Goal: Transaction & Acquisition: Purchase product/service

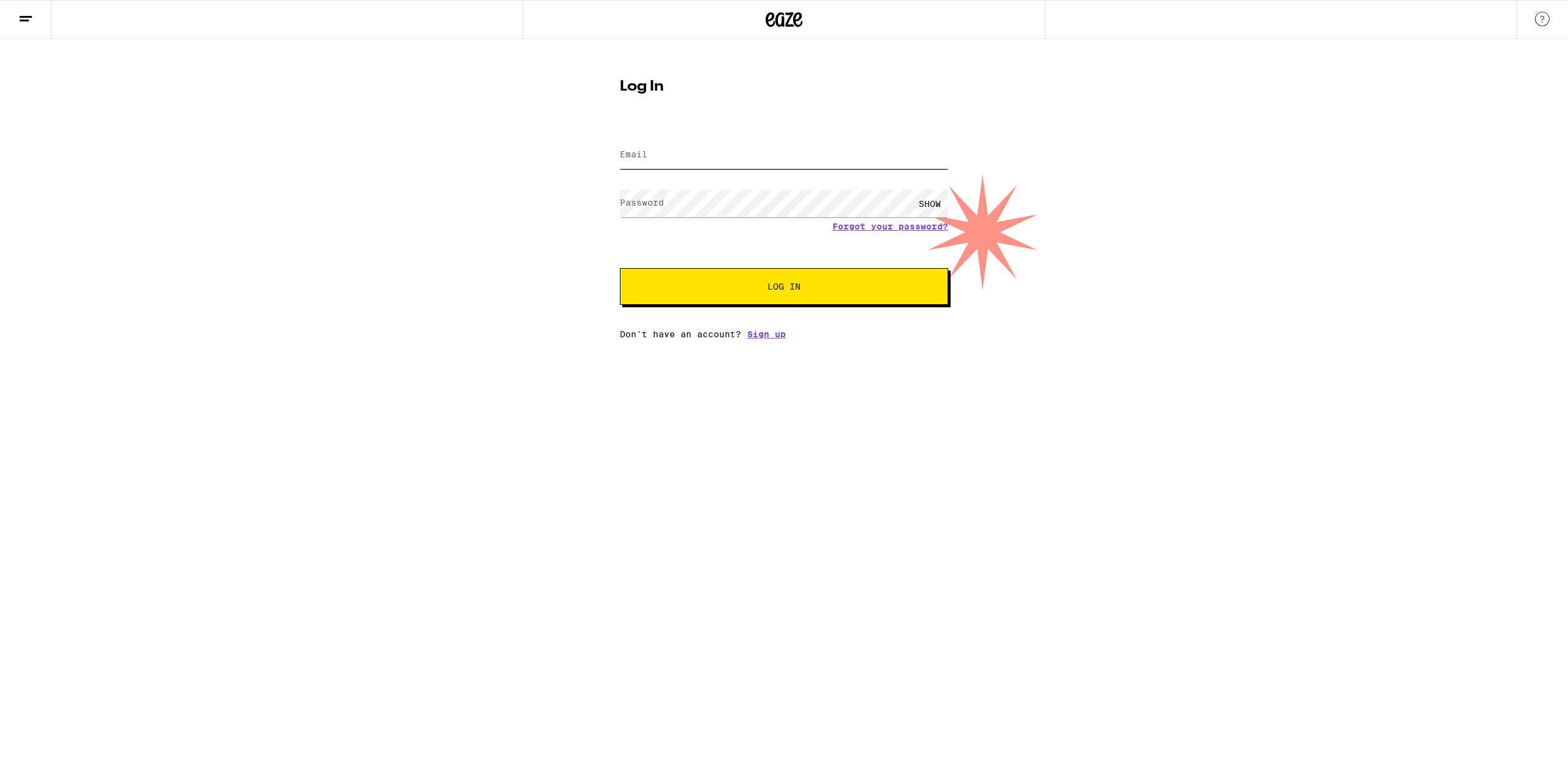
type input "[EMAIL_ADDRESS][DOMAIN_NAME]"
click at [808, 290] on span "Log In" at bounding box center [784, 286] width 229 height 9
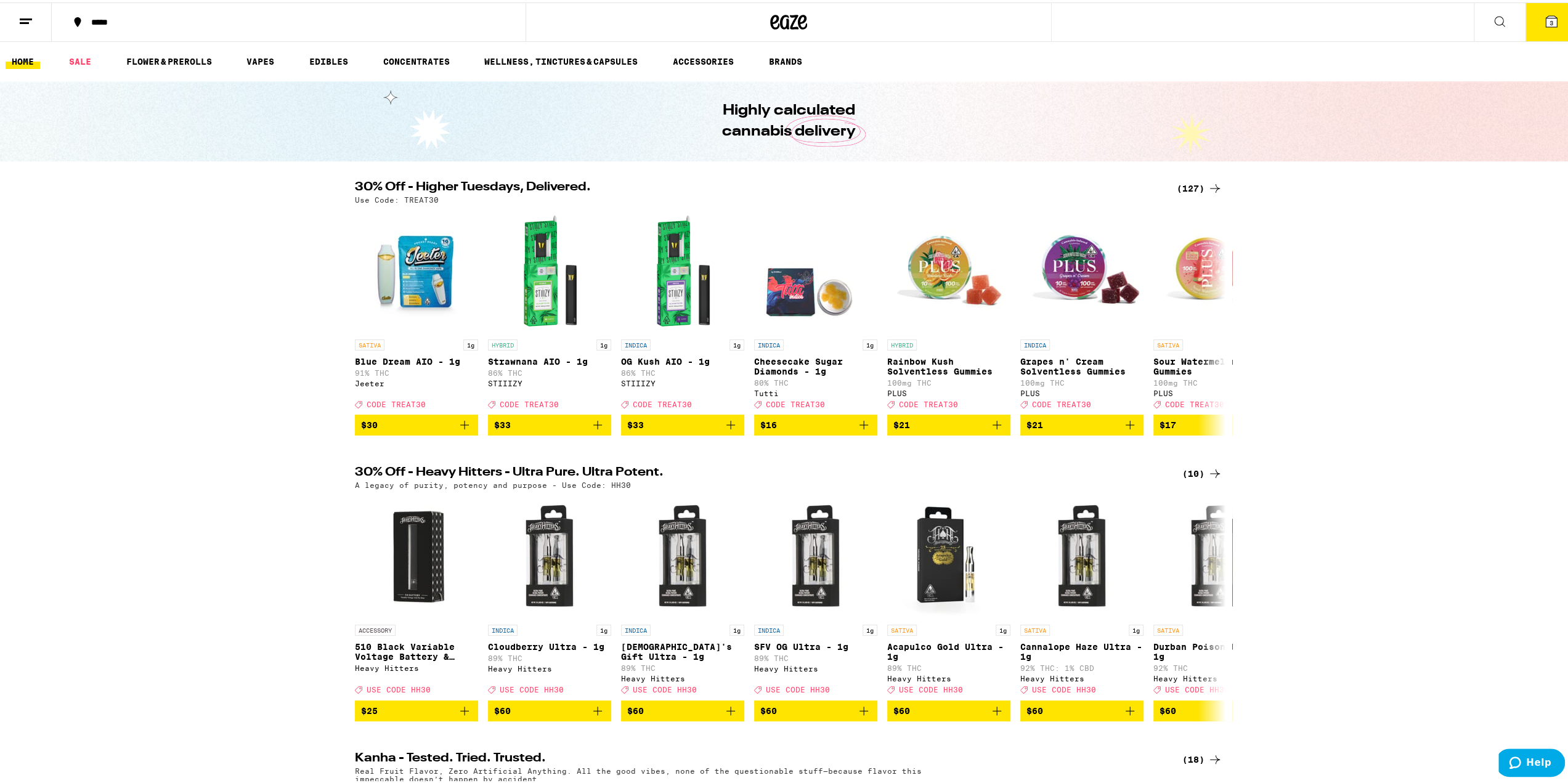
click at [1208, 187] on icon at bounding box center [1215, 186] width 15 height 15
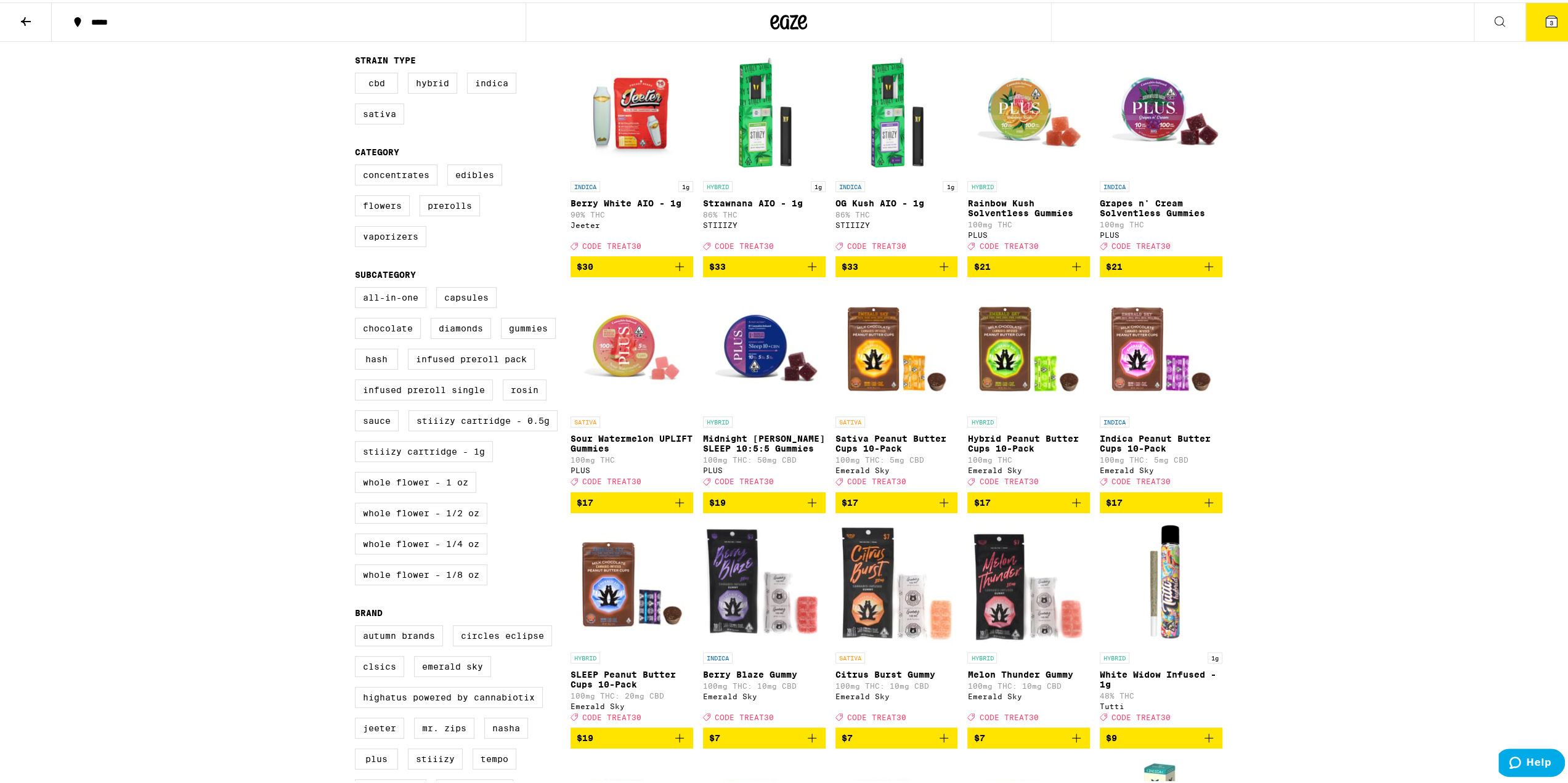
scroll to position [123, 0]
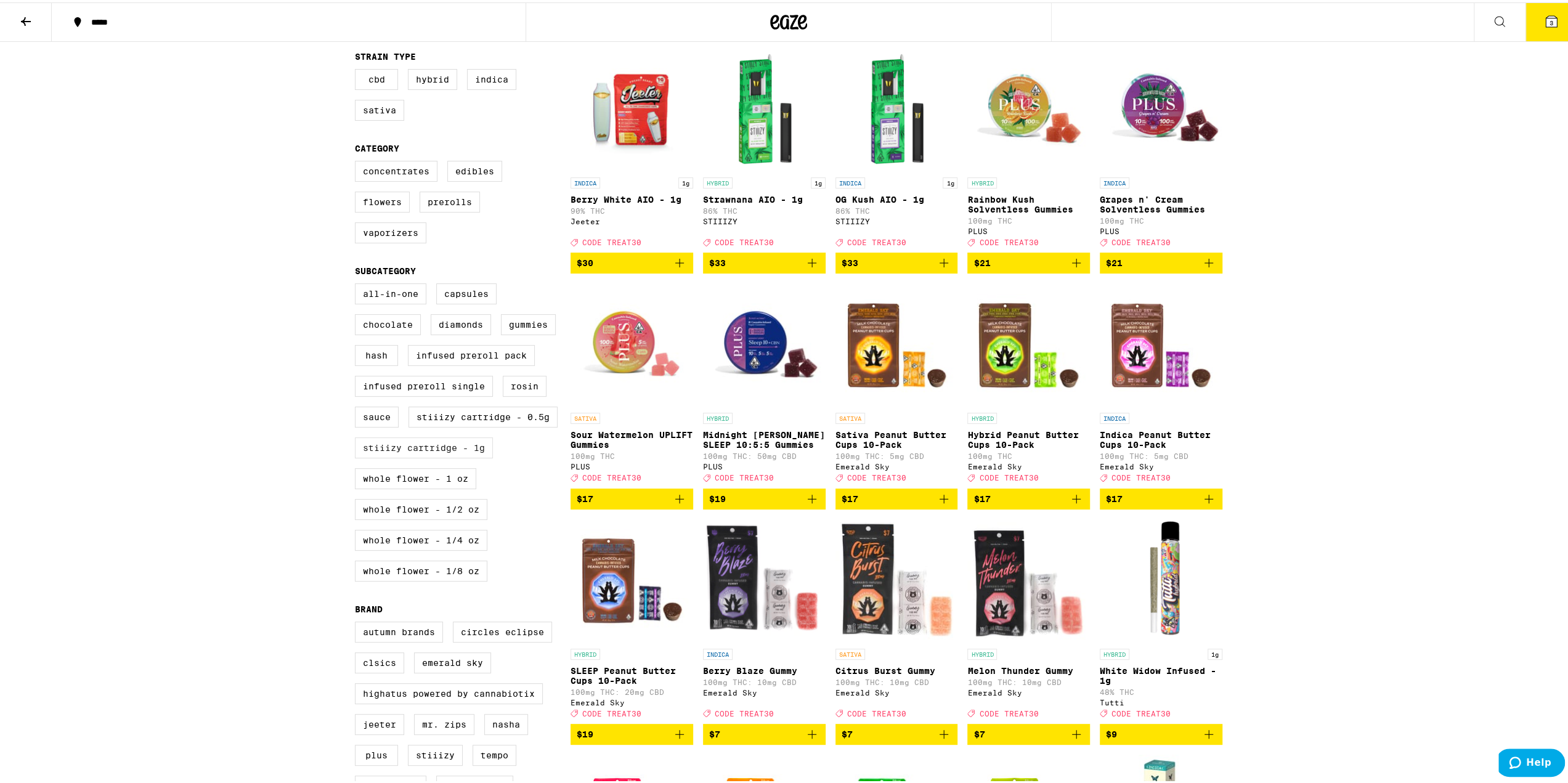
click at [462, 456] on label "STIIIZY Cartridge - 1g" at bounding box center [423, 446] width 138 height 21
click at [358, 284] on input "STIIIZY Cartridge - 1g" at bounding box center [357, 283] width 1 height 1
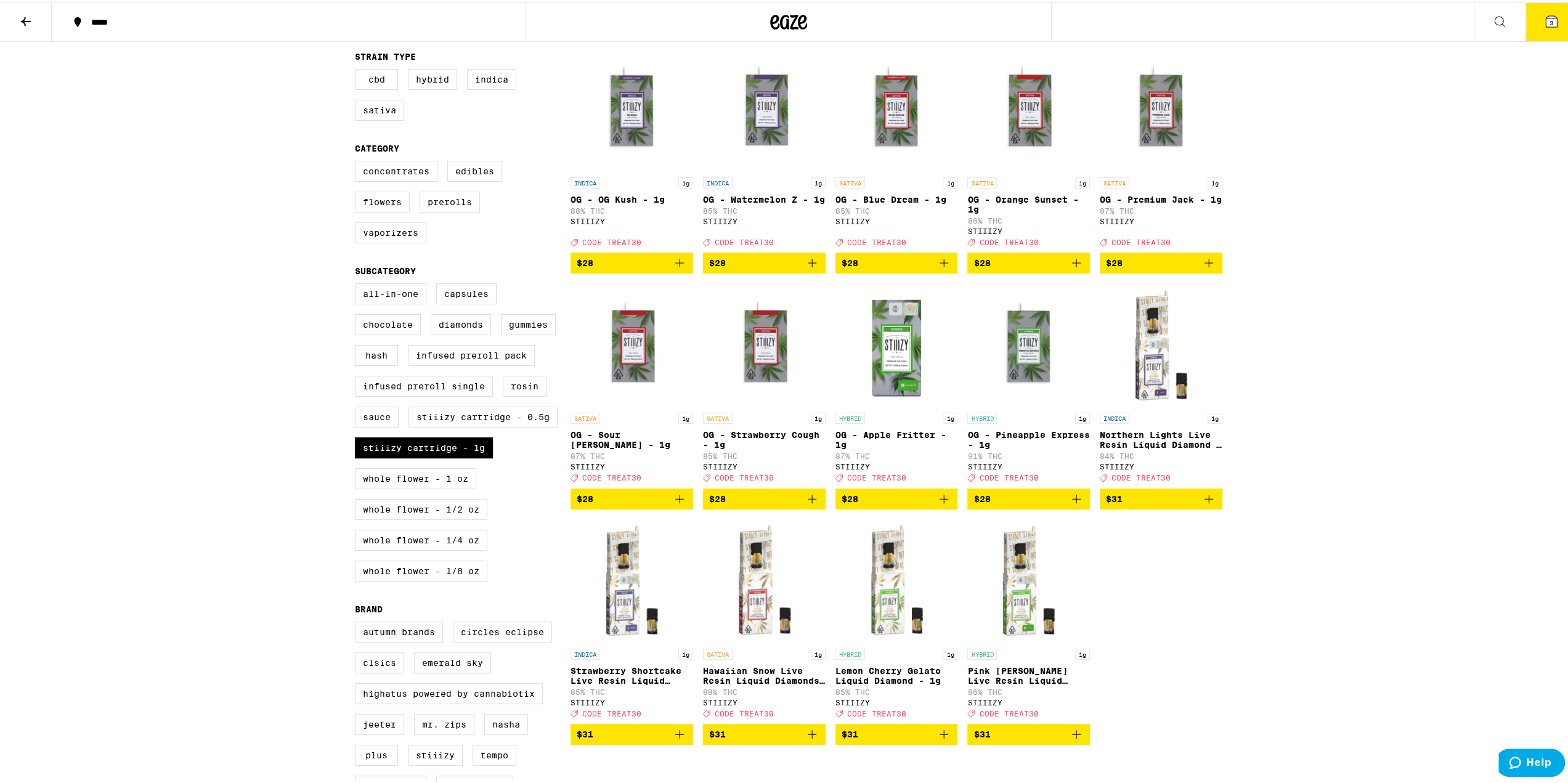
click at [673, 268] on icon "Add to bag" at bounding box center [680, 260] width 15 height 15
click at [809, 267] on icon "Add to bag" at bounding box center [812, 260] width 15 height 15
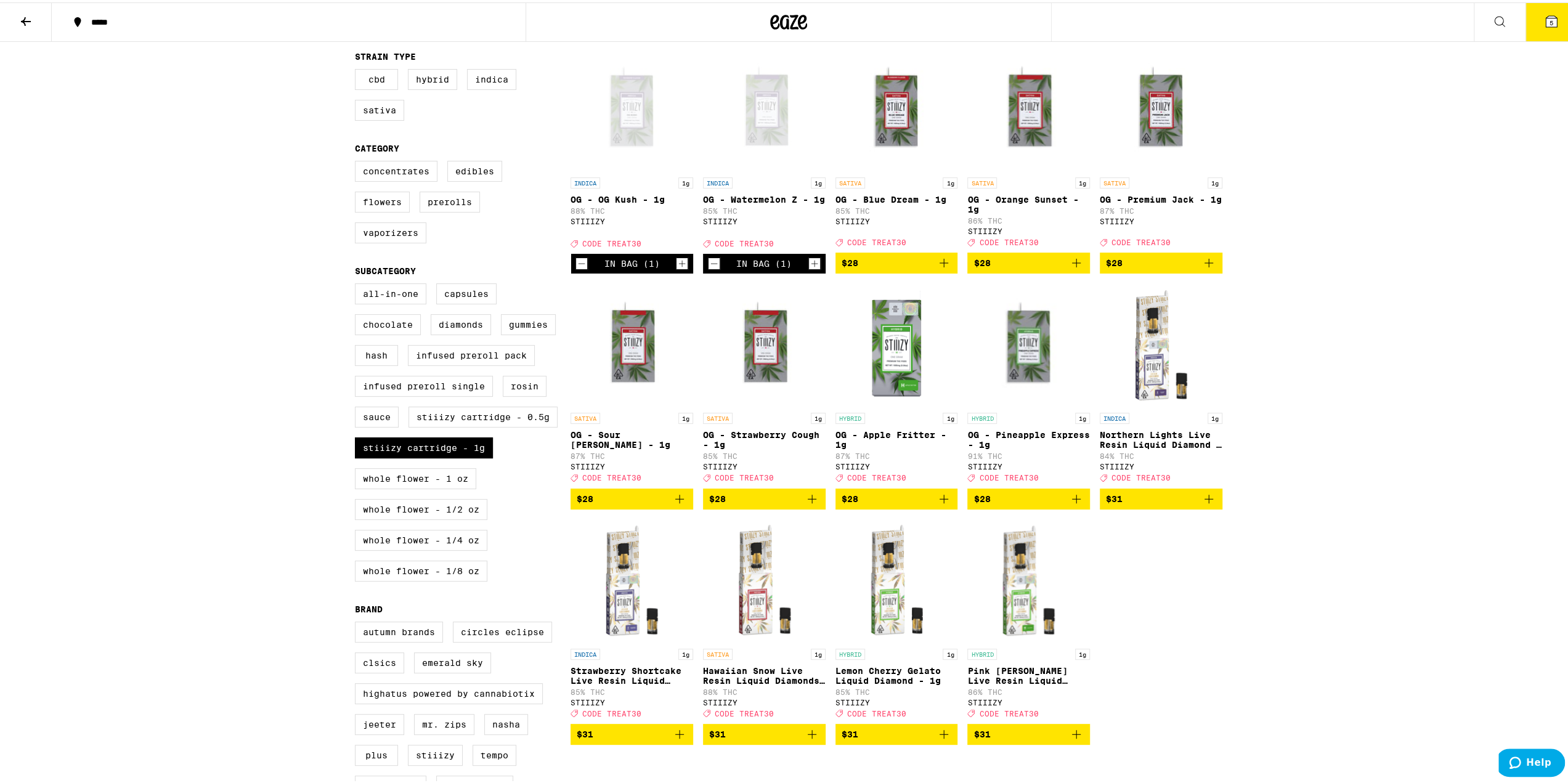
click at [1204, 501] on icon "Add to bag" at bounding box center [1208, 497] width 9 height 9
click at [678, 739] on icon "Add to bag" at bounding box center [680, 732] width 15 height 15
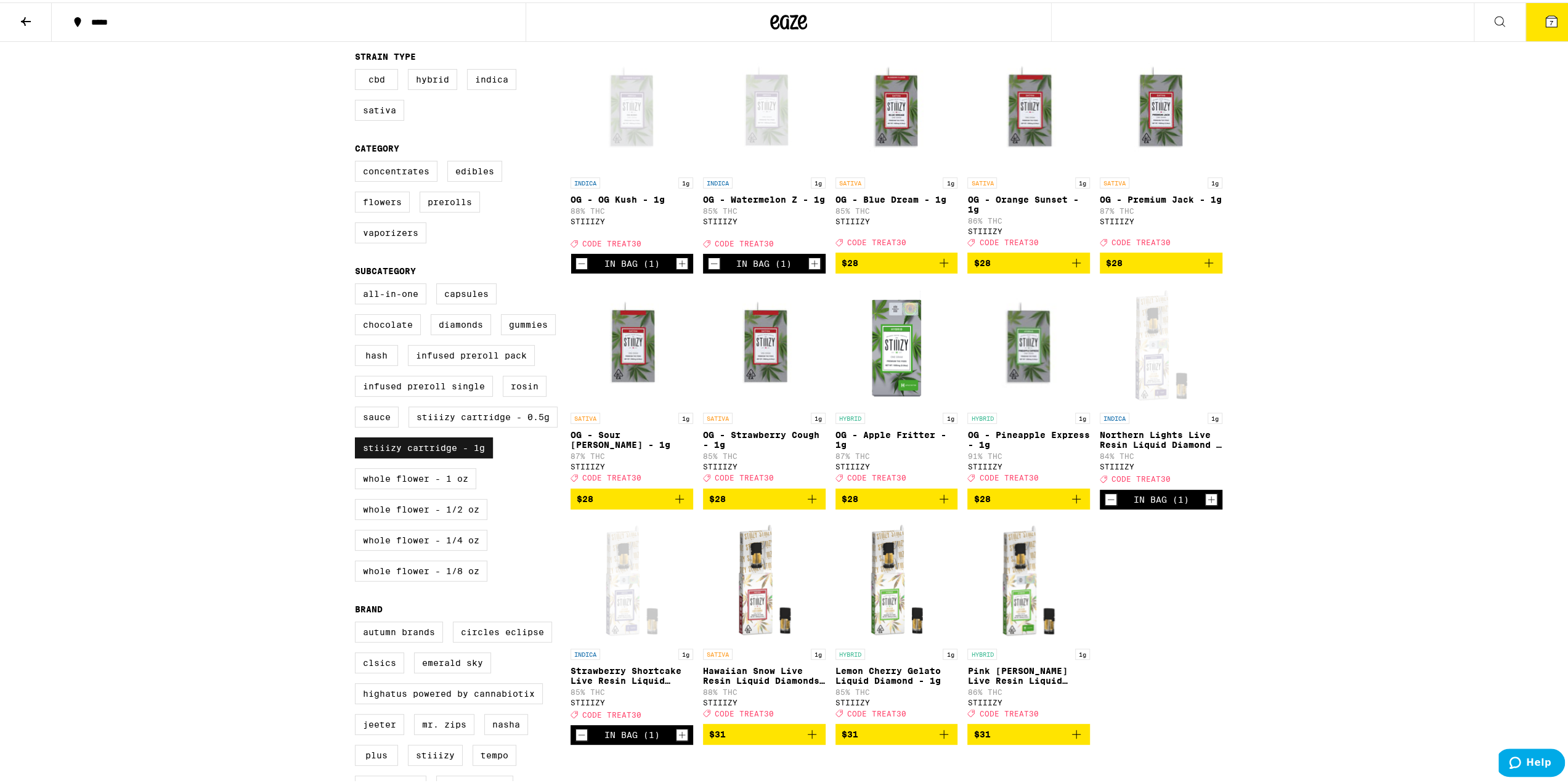
click at [422, 456] on label "STIIIZY Cartridge - 1g" at bounding box center [423, 446] width 138 height 21
click at [358, 284] on input "STIIIZY Cartridge - 1g" at bounding box center [357, 283] width 1 height 1
checkbox input "false"
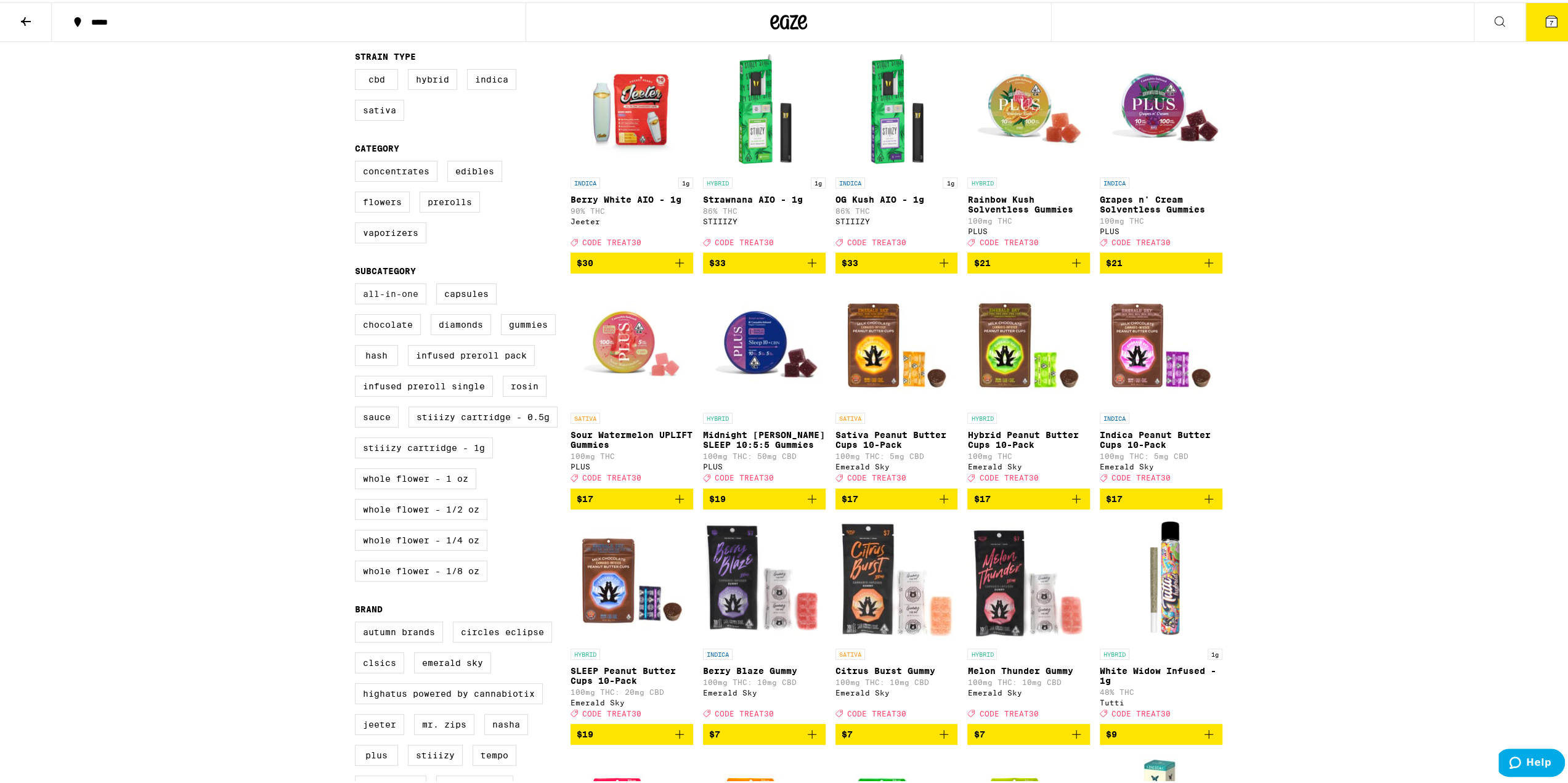
click at [410, 302] on label "All-In-One" at bounding box center [390, 292] width 72 height 21
click at [358, 284] on input "All-In-One" at bounding box center [357, 283] width 1 height 1
checkbox input "true"
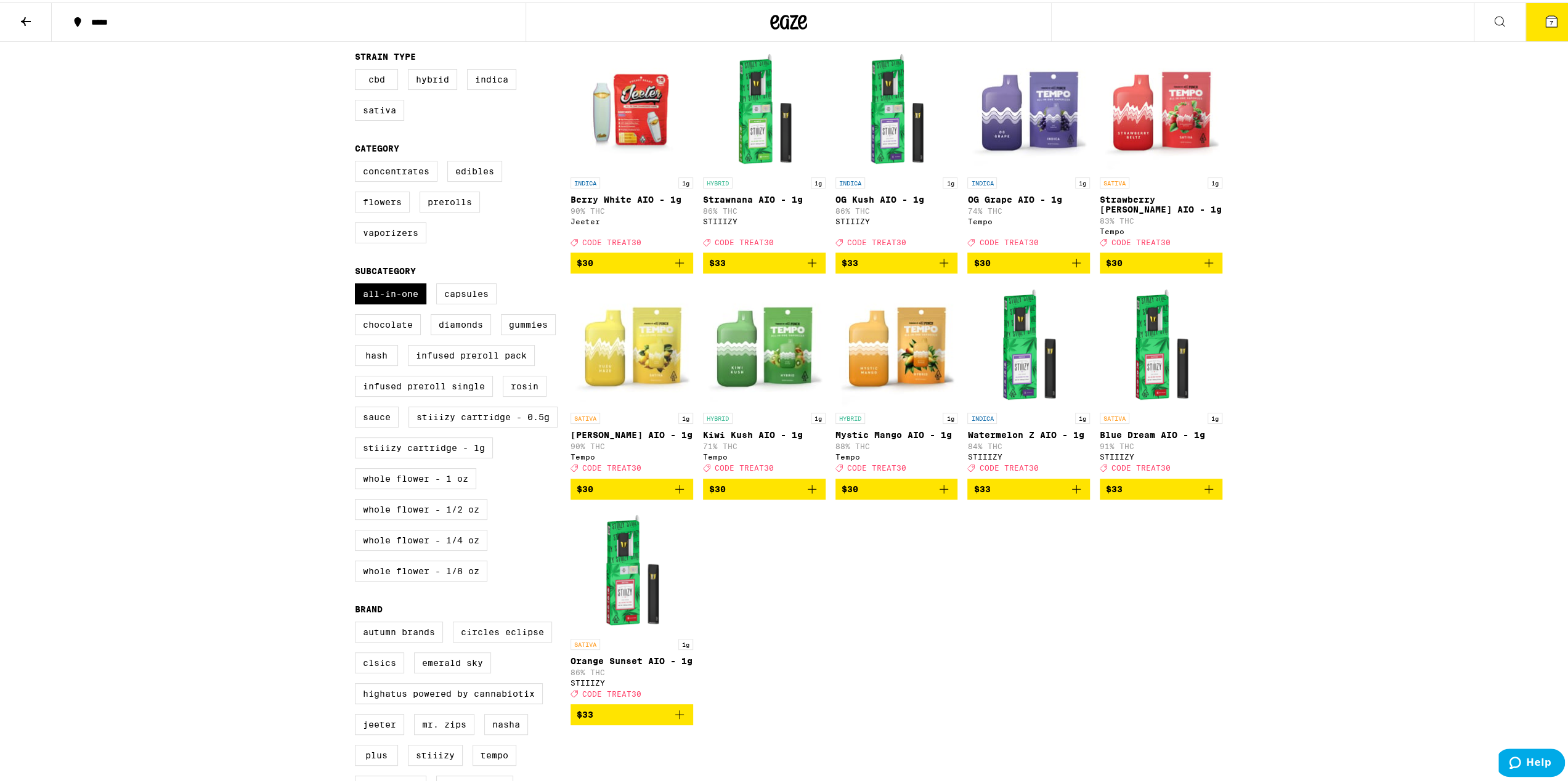
click at [1073, 491] on icon "Add to bag" at bounding box center [1076, 486] width 9 height 9
click at [976, 495] on icon "Decrement" at bounding box center [979, 487] width 11 height 15
click at [673, 266] on icon "Add to bag" at bounding box center [680, 260] width 15 height 15
click at [1549, 20] on icon at bounding box center [1551, 19] width 15 height 15
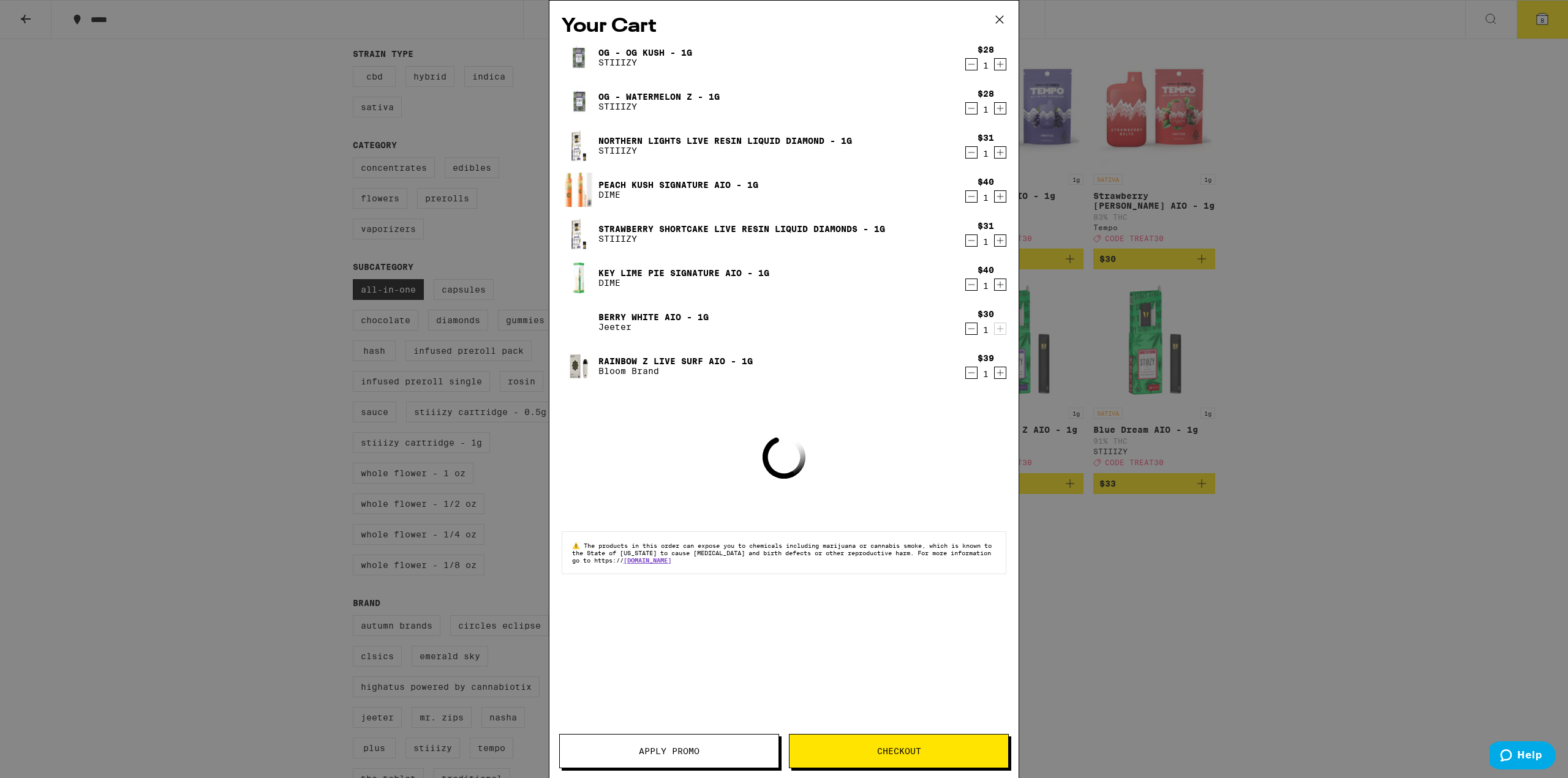
click at [964, 287] on div "$40 1" at bounding box center [982, 278] width 46 height 26
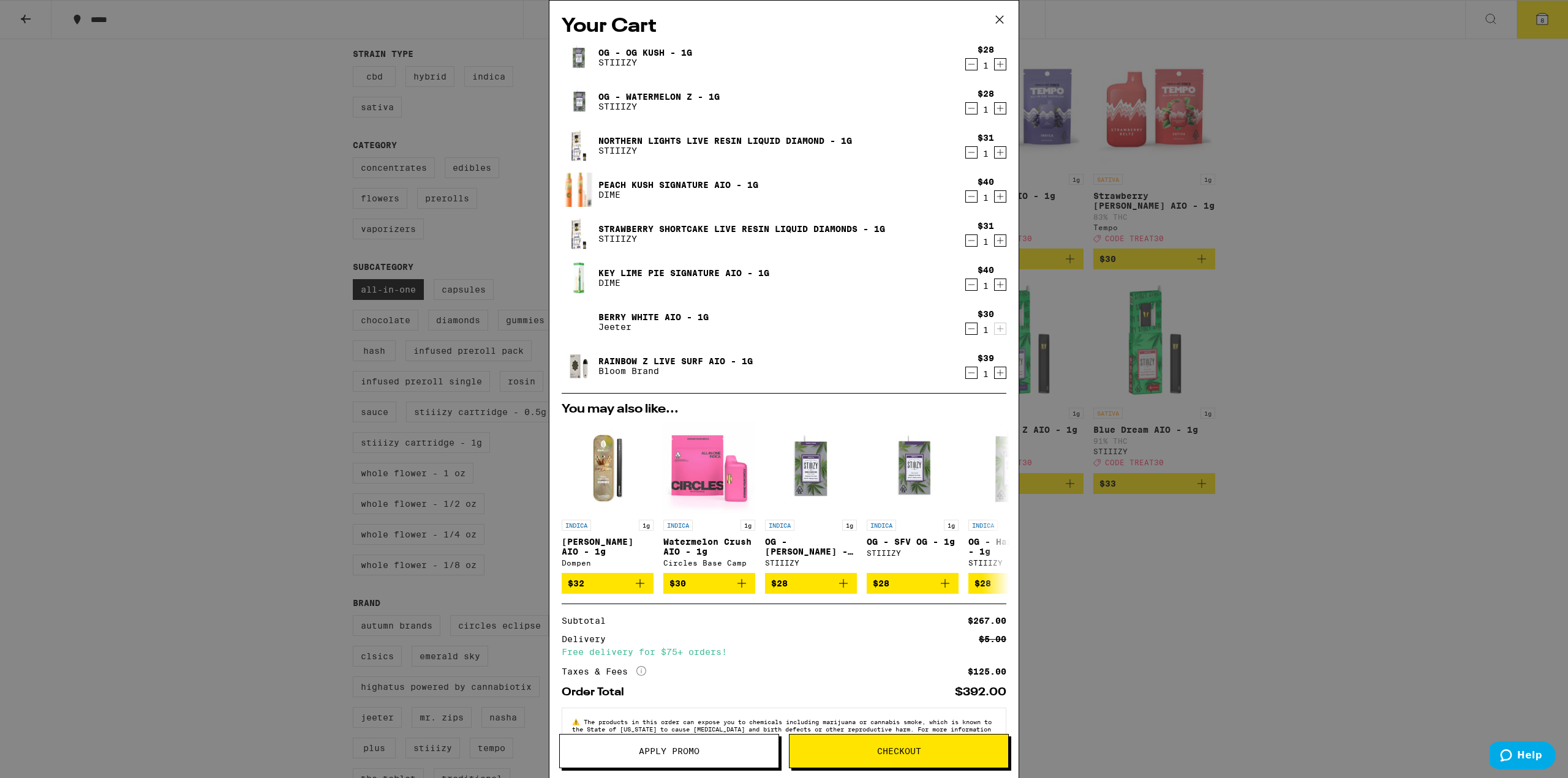
click at [965, 284] on icon "Decrement" at bounding box center [971, 284] width 11 height 14
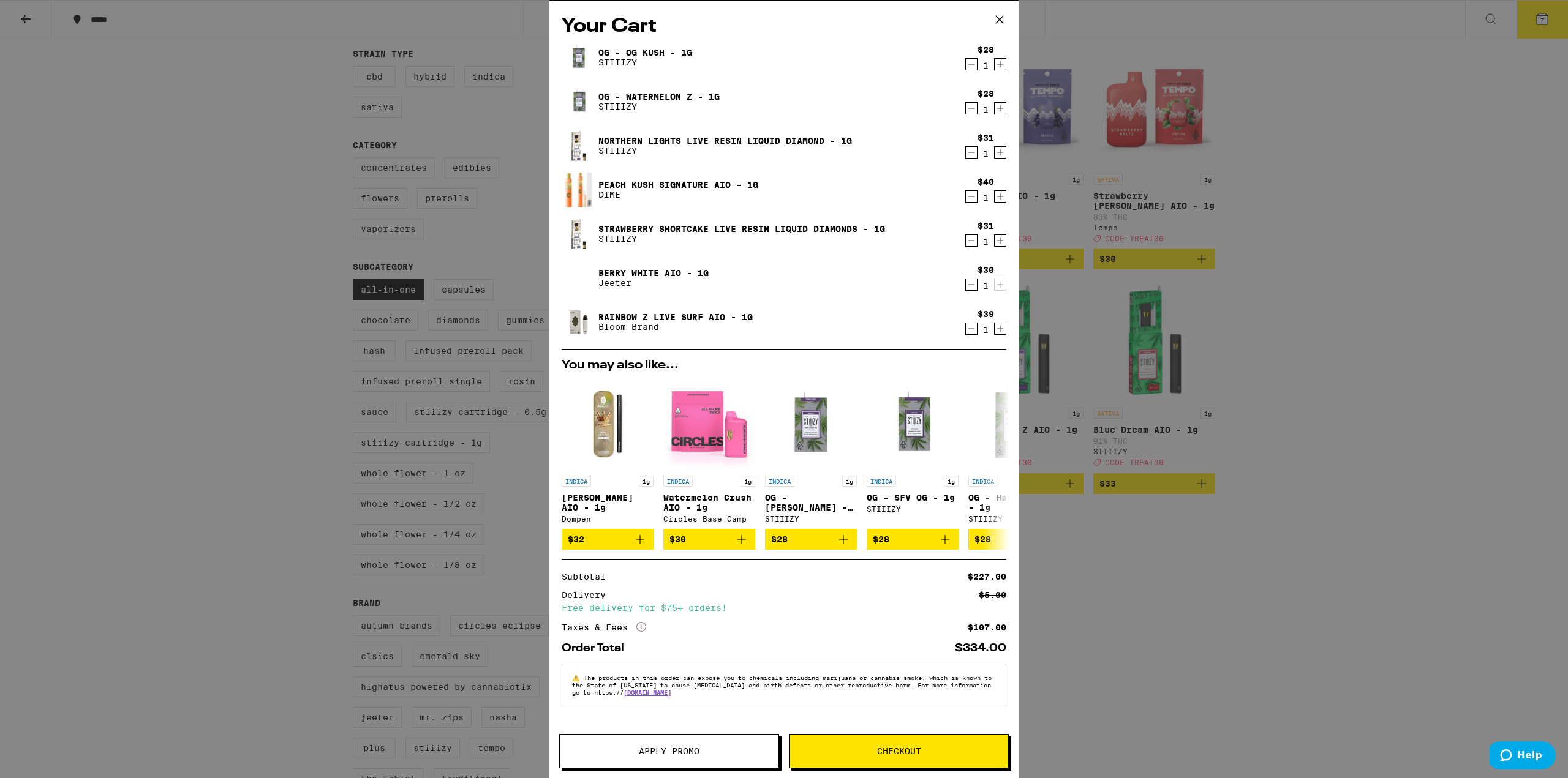
click at [972, 196] on icon "Decrement" at bounding box center [971, 196] width 11 height 14
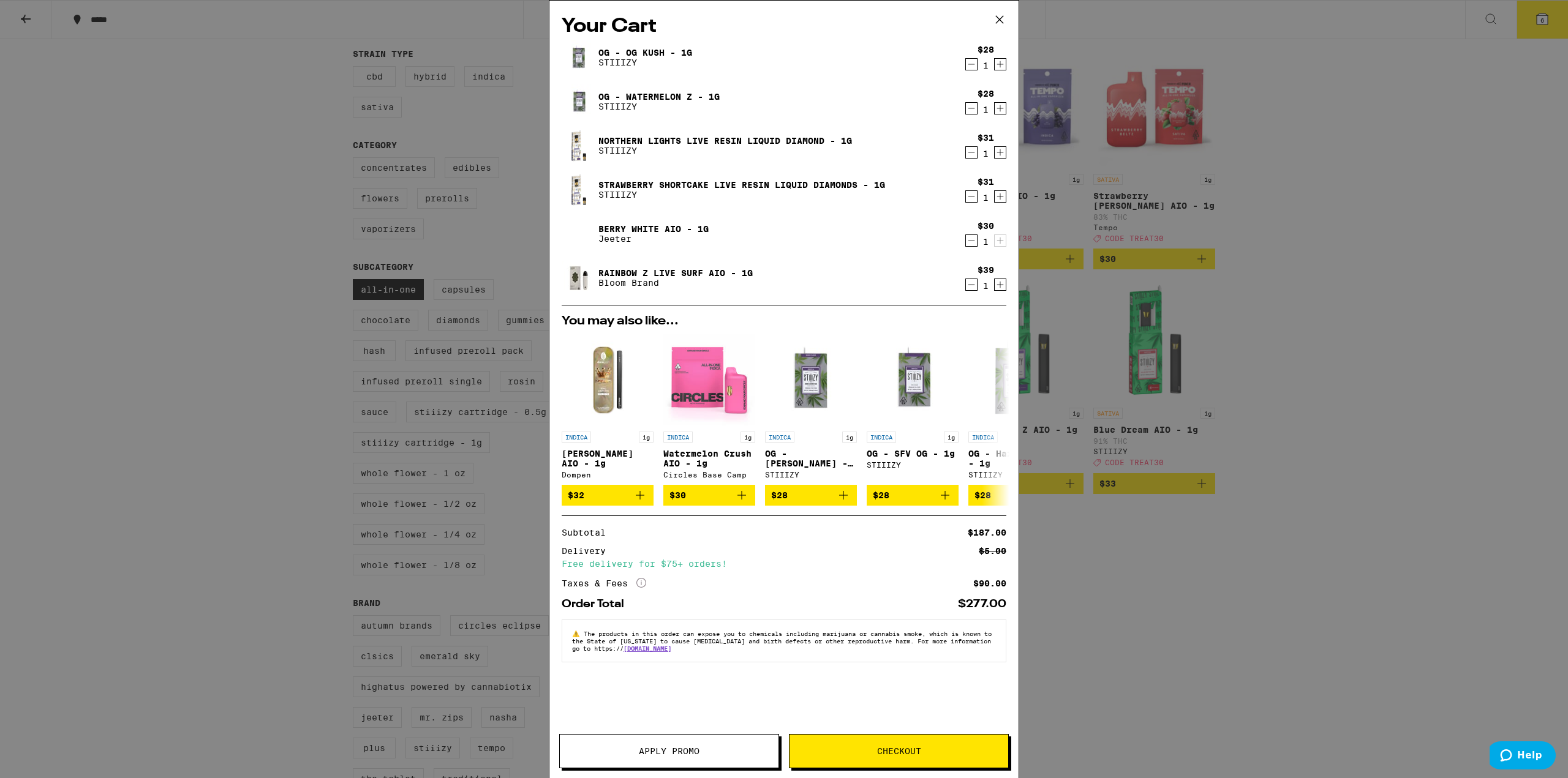
click at [970, 281] on icon "Decrement" at bounding box center [971, 284] width 11 height 14
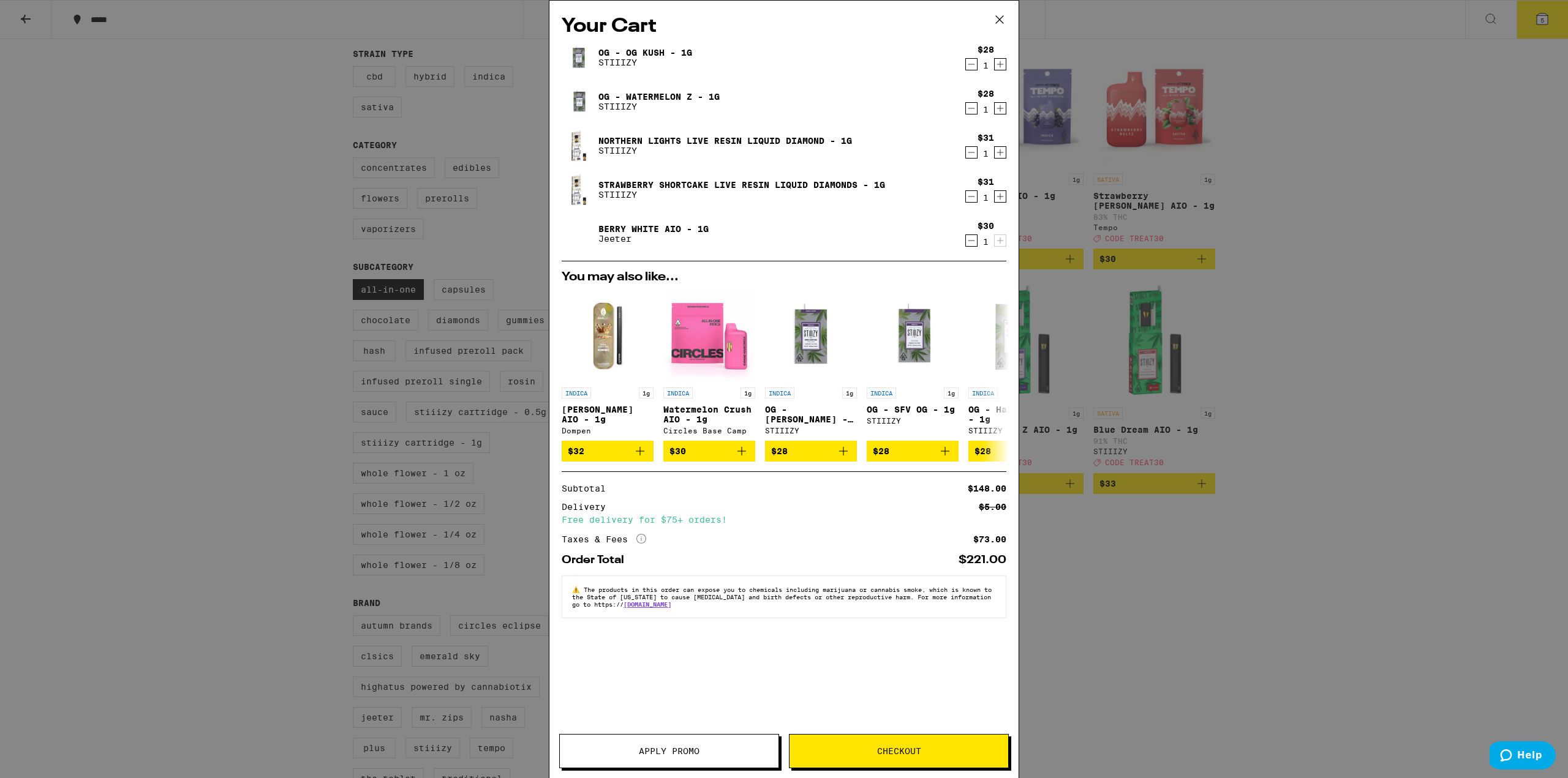
click at [719, 750] on span "Apply Promo" at bounding box center [669, 751] width 219 height 9
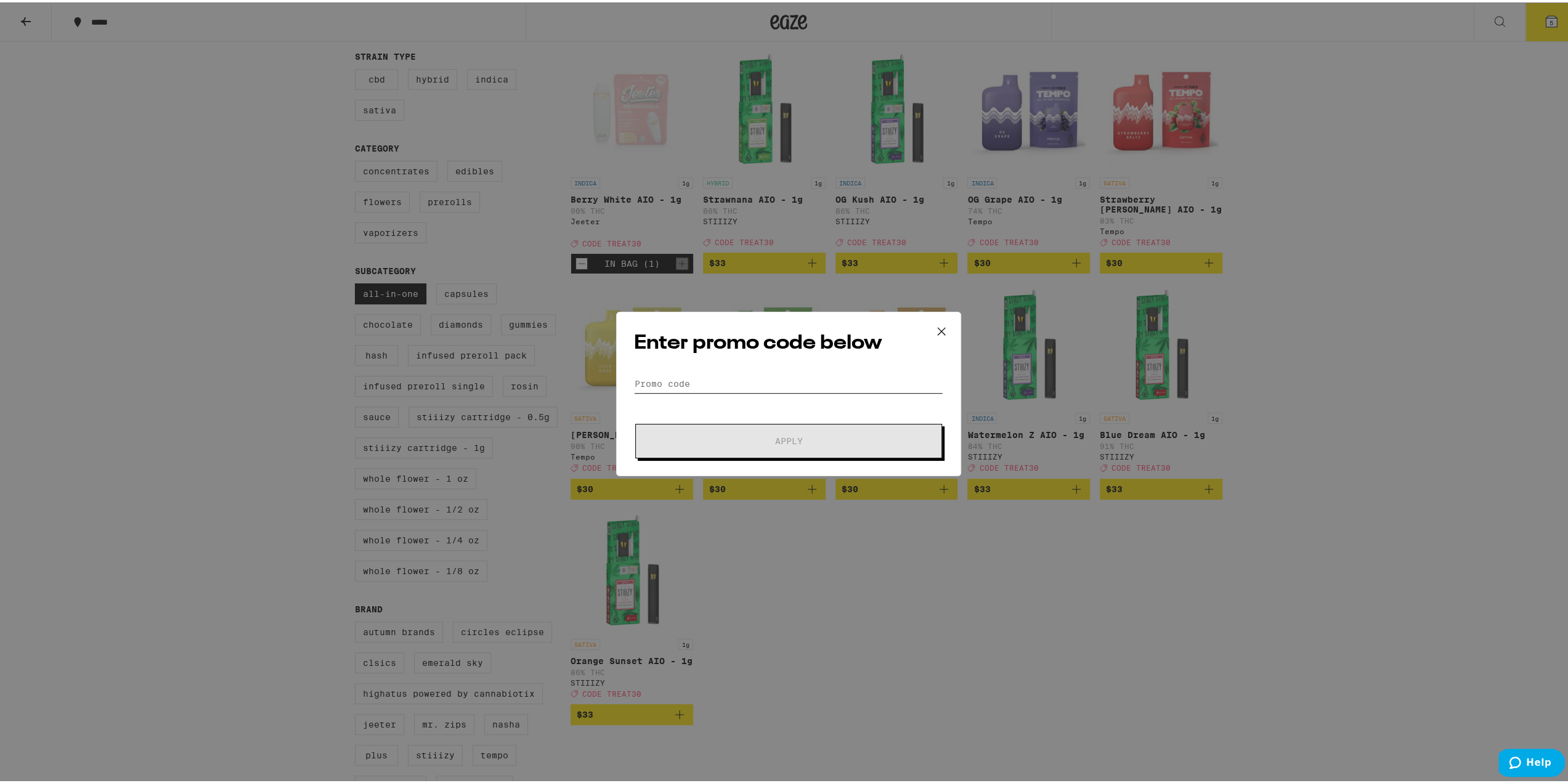
click at [728, 379] on input "Promo Code" at bounding box center [788, 381] width 310 height 19
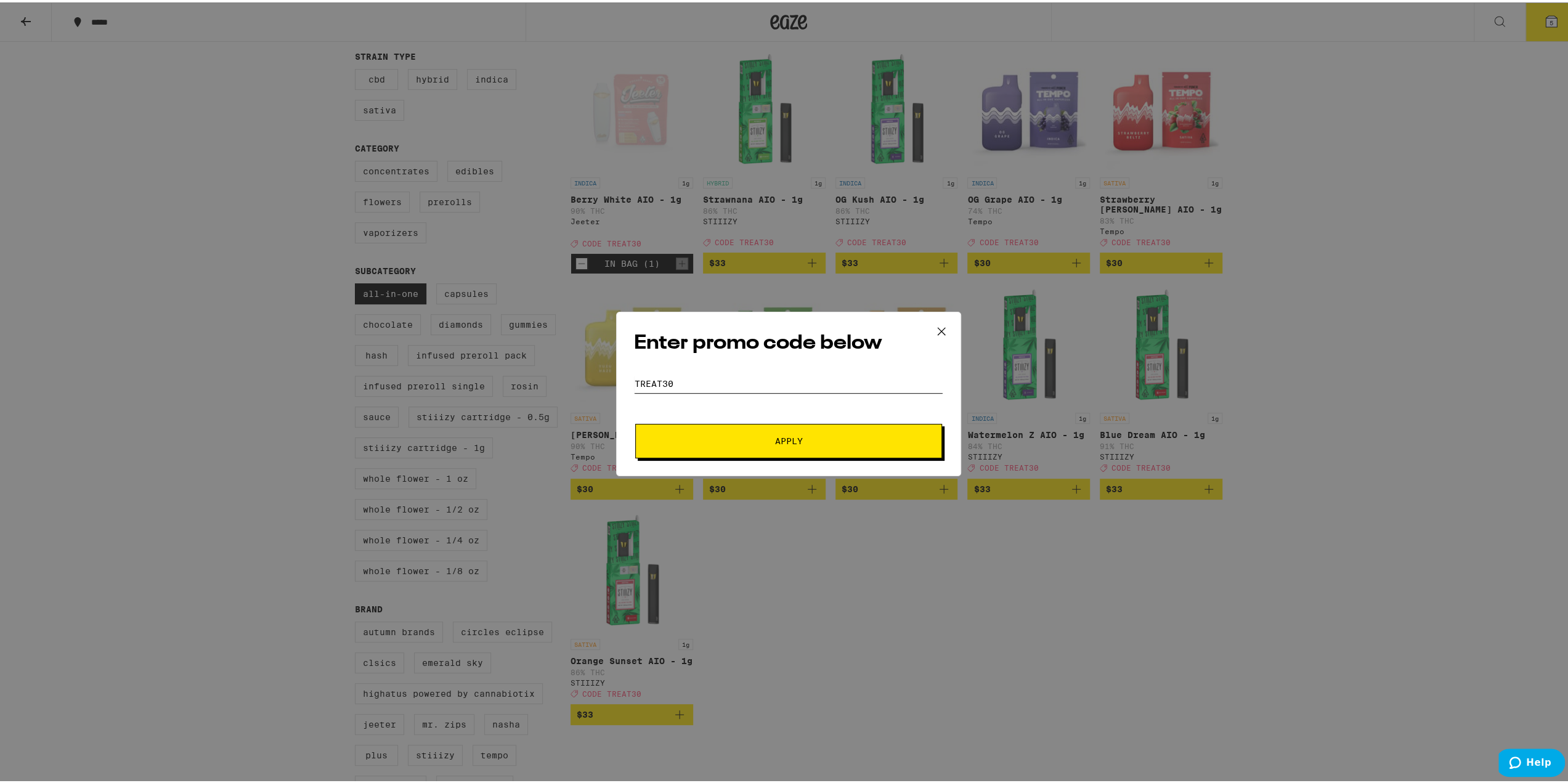
type input "TREAT30"
click at [796, 438] on span "Apply" at bounding box center [789, 439] width 27 height 9
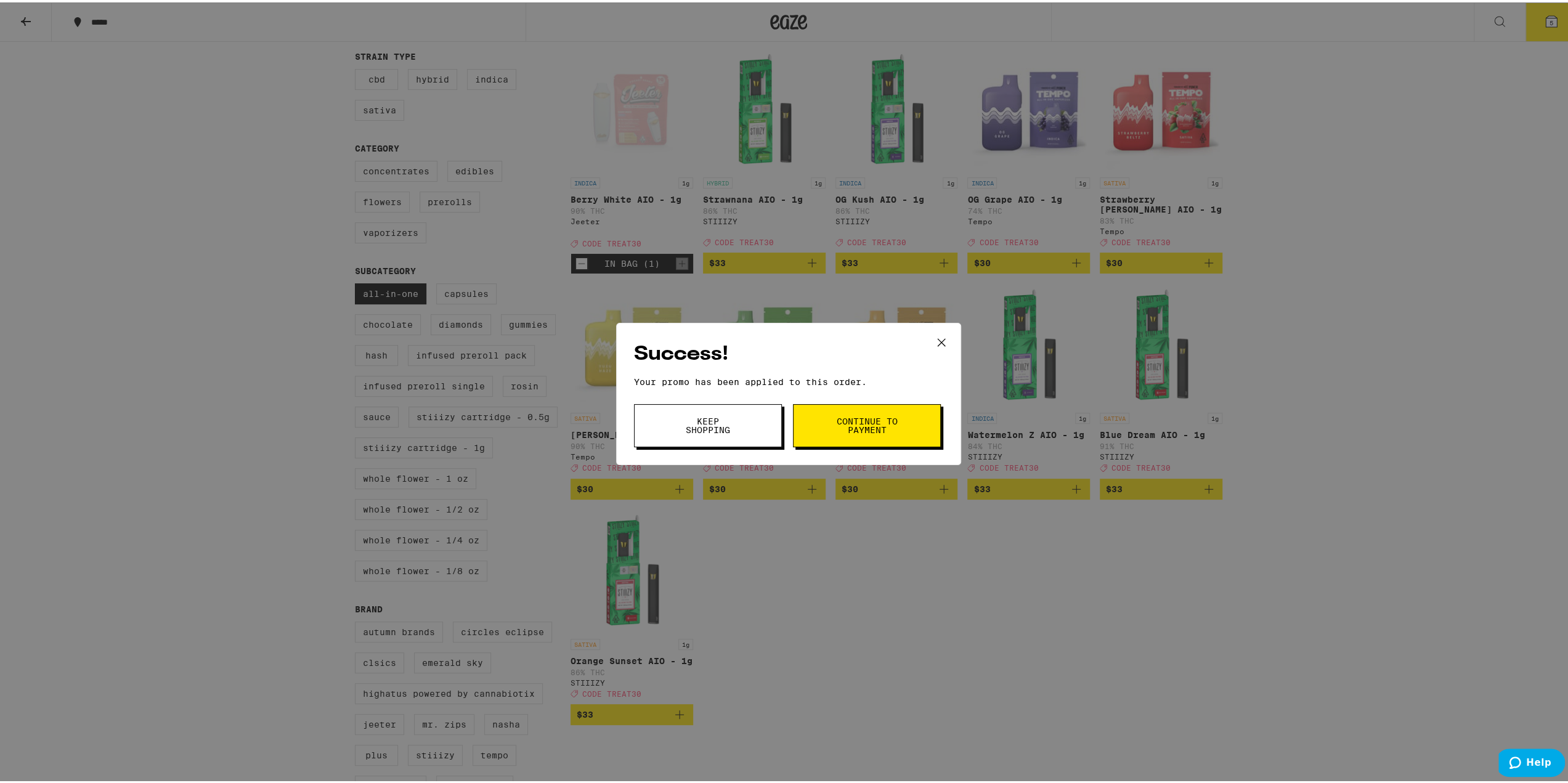
click at [839, 428] on span "Continue to payment" at bounding box center [867, 423] width 63 height 17
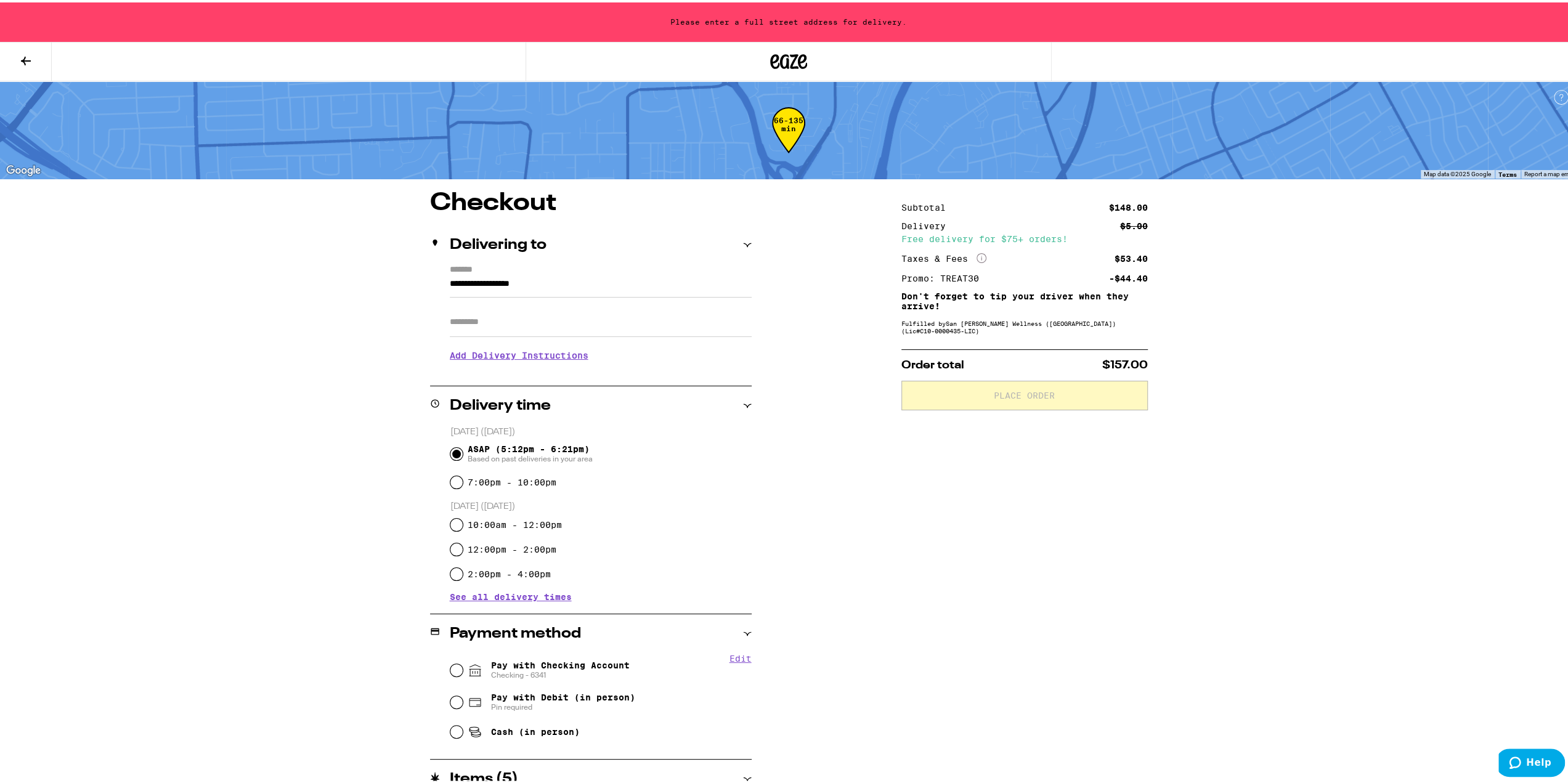
click at [26, 50] on button at bounding box center [26, 60] width 52 height 39
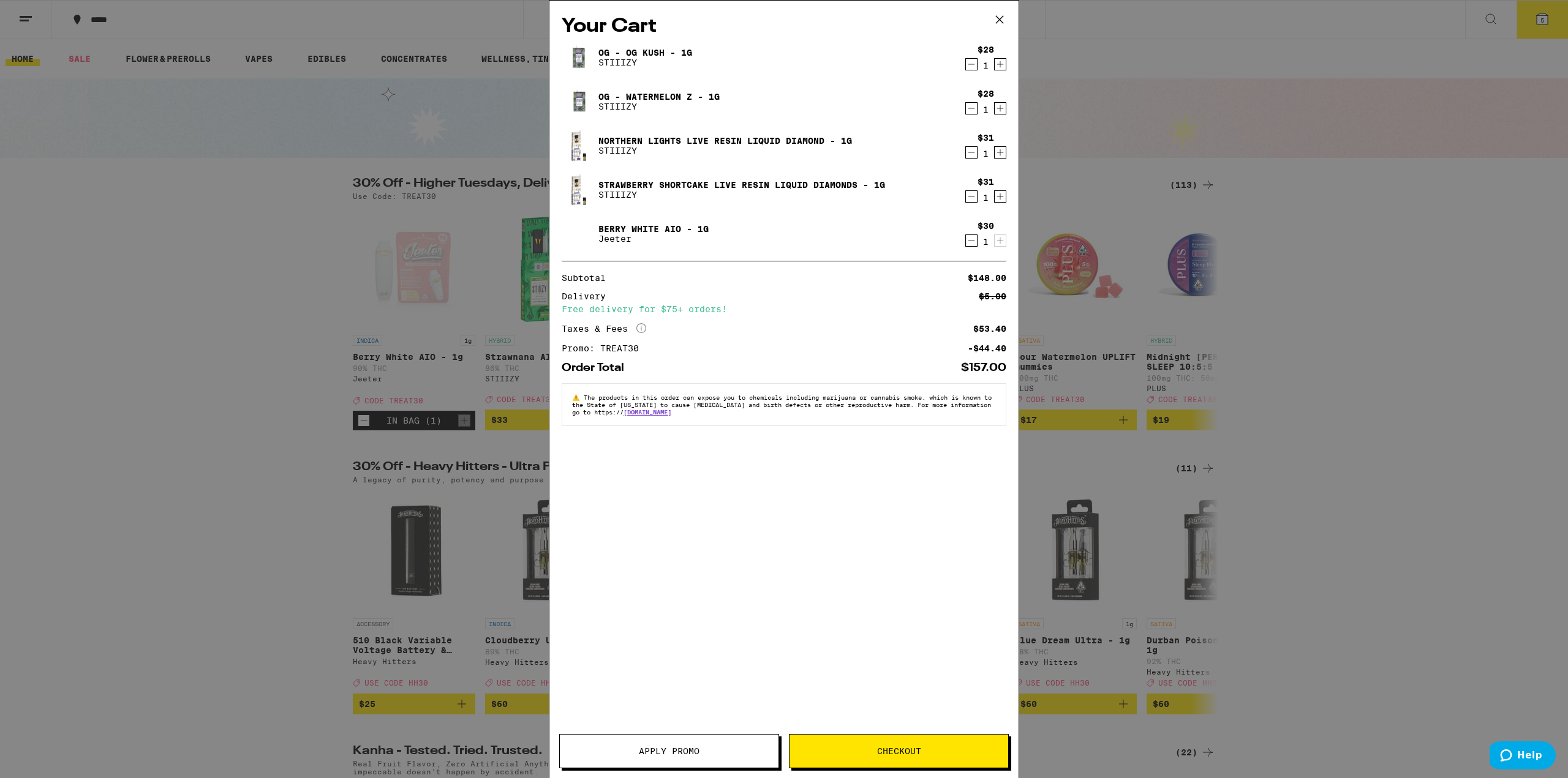
click at [998, 110] on icon "Increment" at bounding box center [1000, 108] width 11 height 14
click at [998, 109] on icon "Increment" at bounding box center [1000, 108] width 11 height 14
click at [970, 110] on icon "Decrement" at bounding box center [971, 108] width 11 height 14
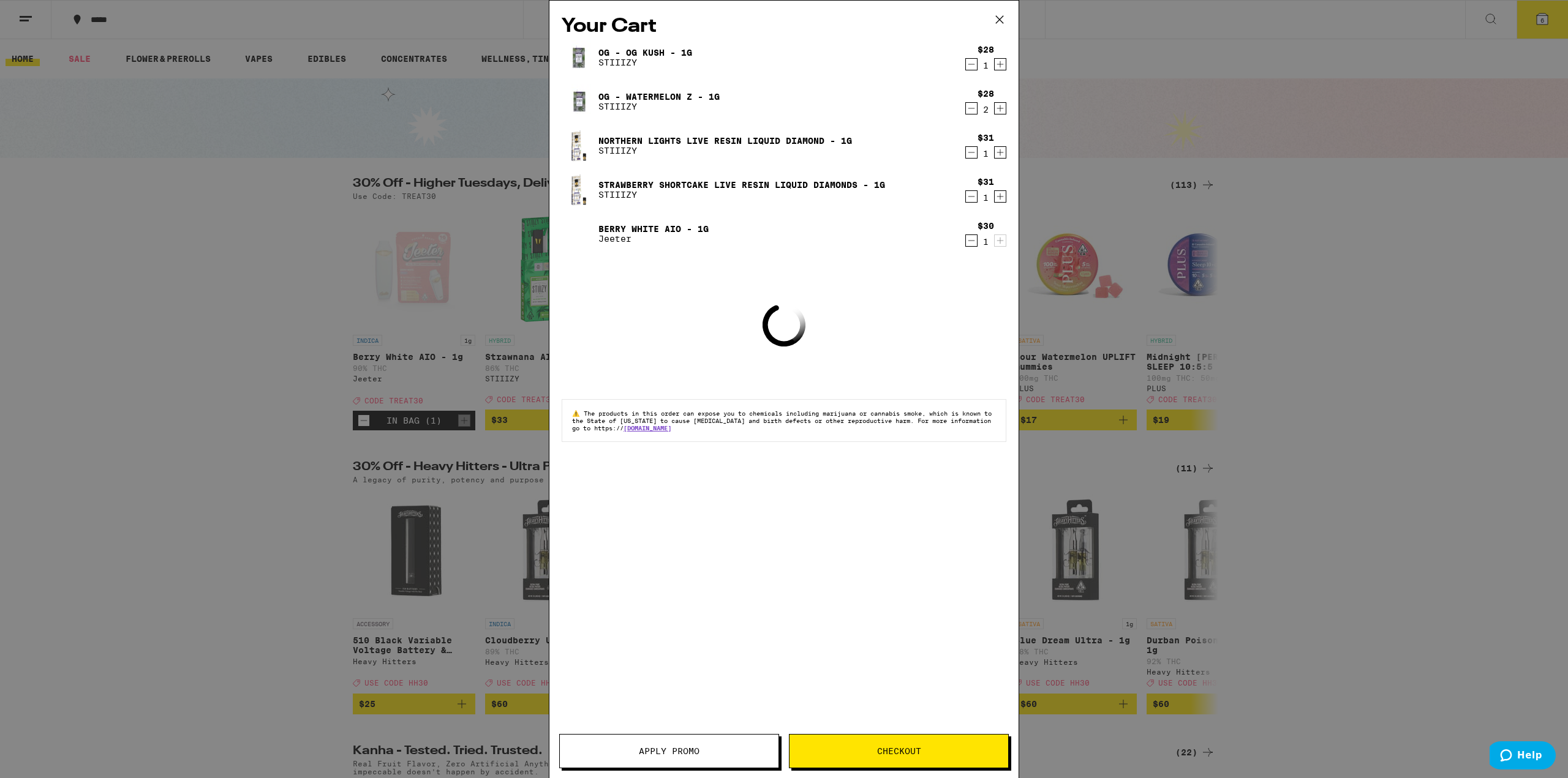
click at [1002, 69] on icon "Increment" at bounding box center [1000, 64] width 11 height 14
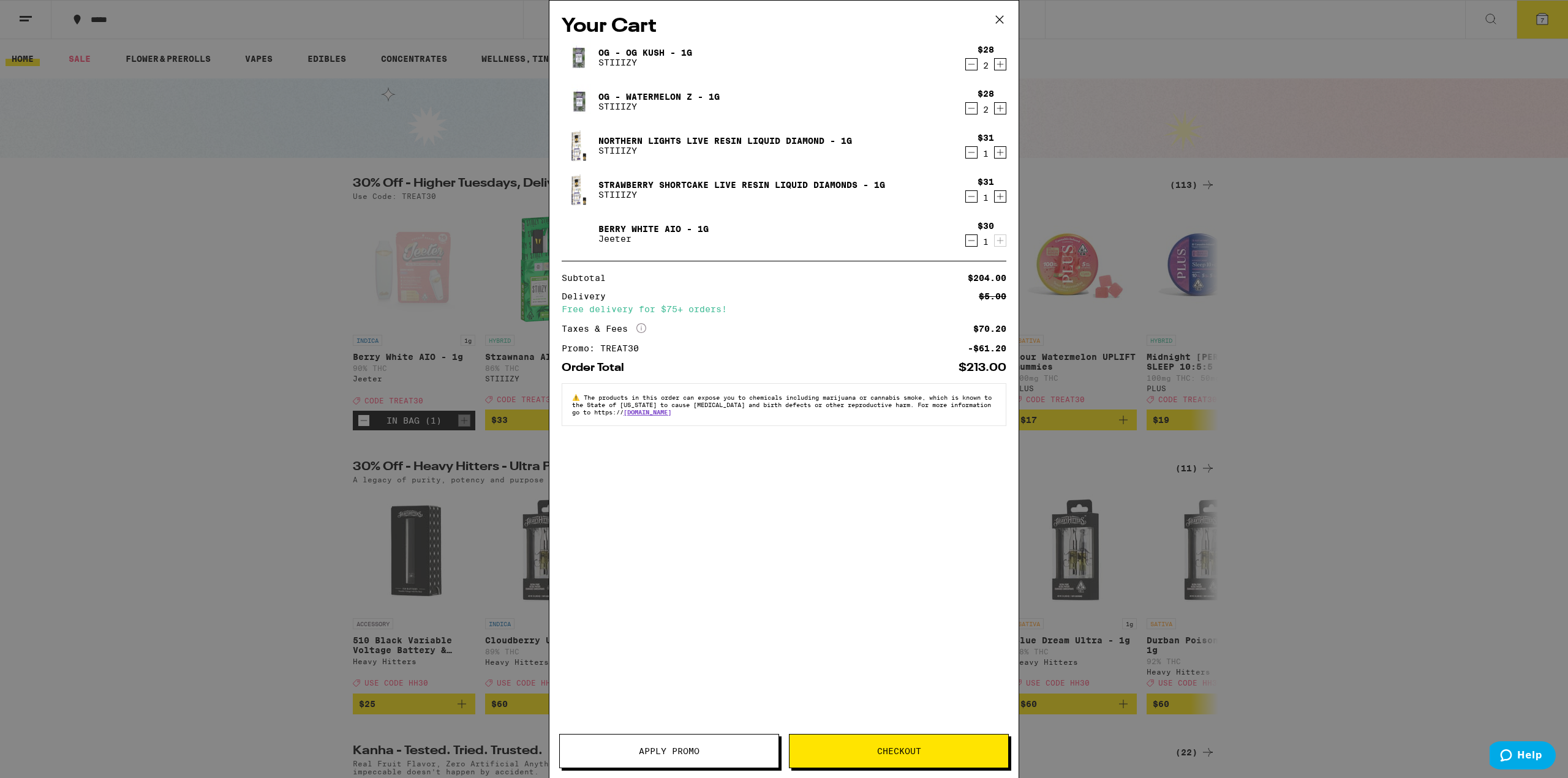
click at [971, 196] on icon "Decrement" at bounding box center [971, 196] width 11 height 14
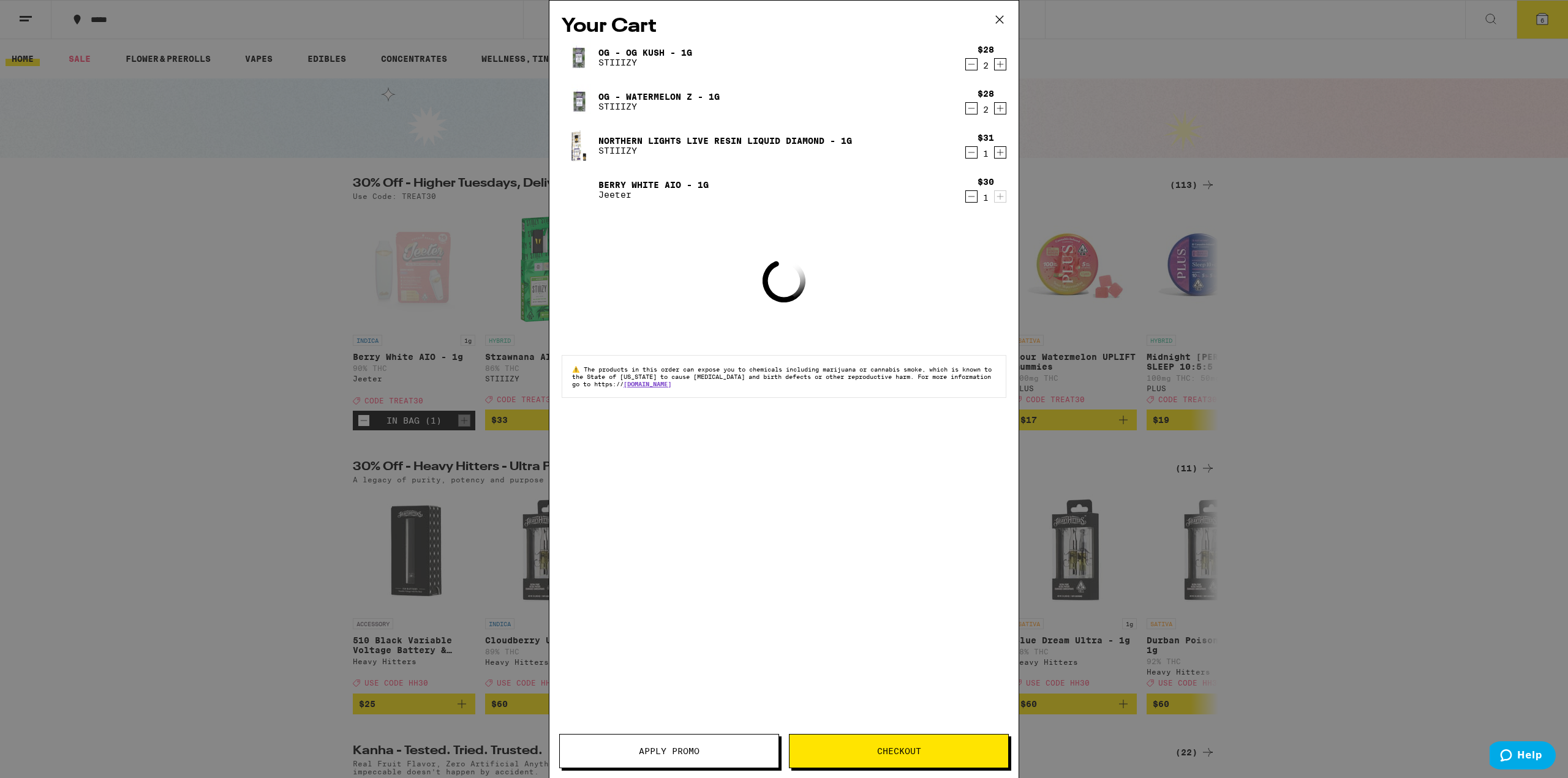
click at [969, 151] on icon "Decrement" at bounding box center [971, 152] width 11 height 14
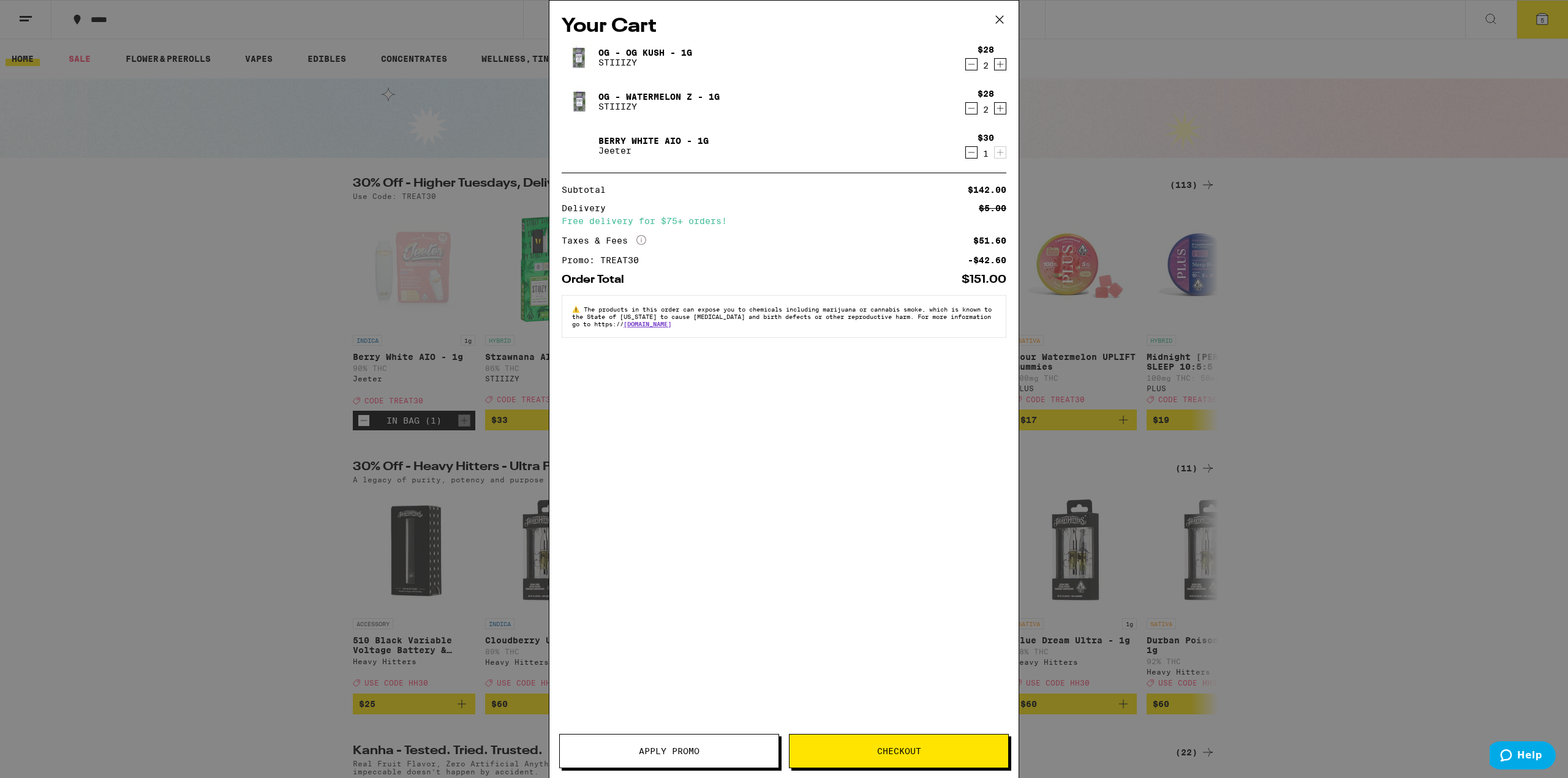
click at [971, 64] on icon "Decrement" at bounding box center [971, 64] width 6 height 0
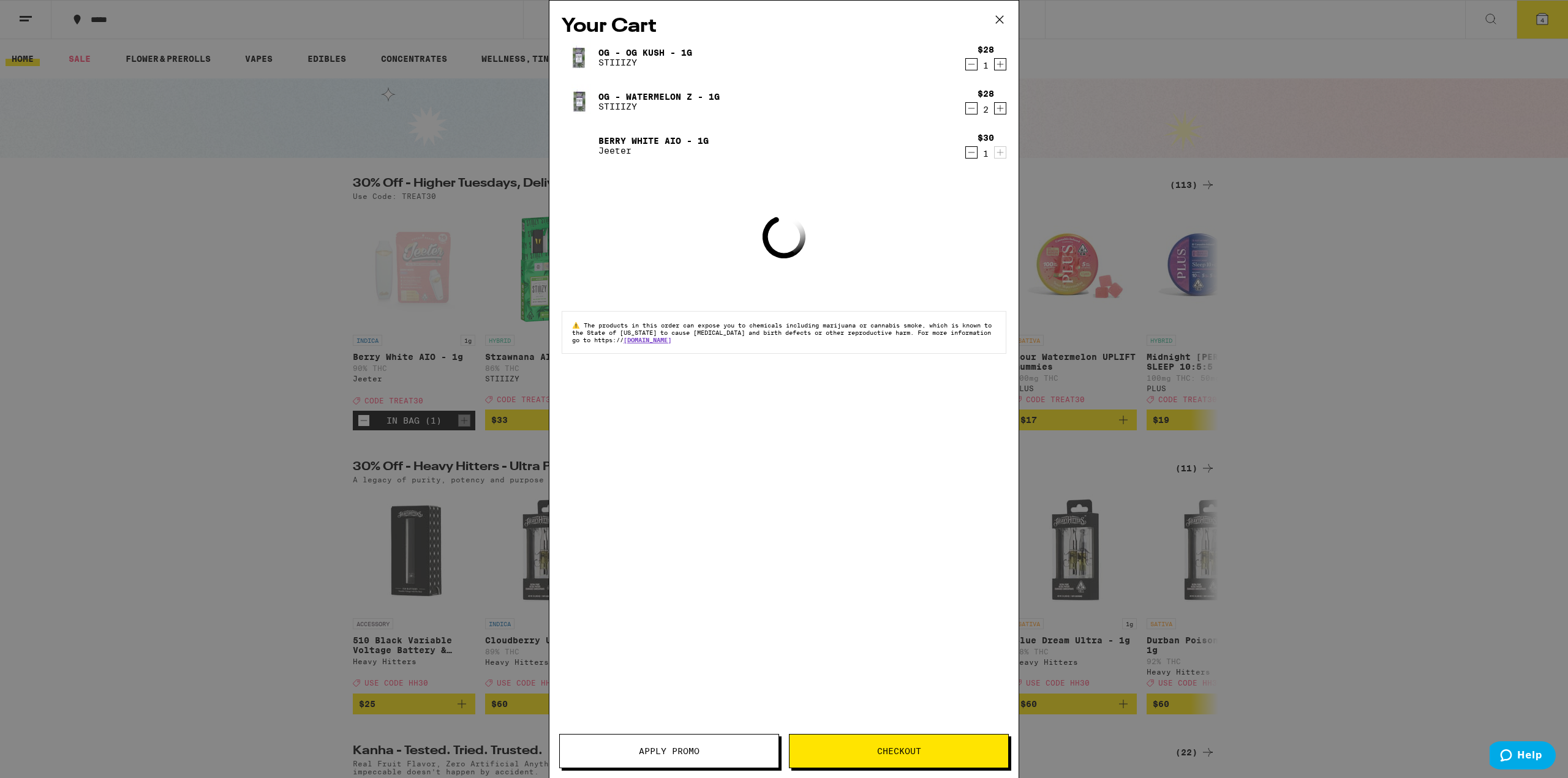
click at [971, 64] on icon "Decrement" at bounding box center [971, 64] width 6 height 0
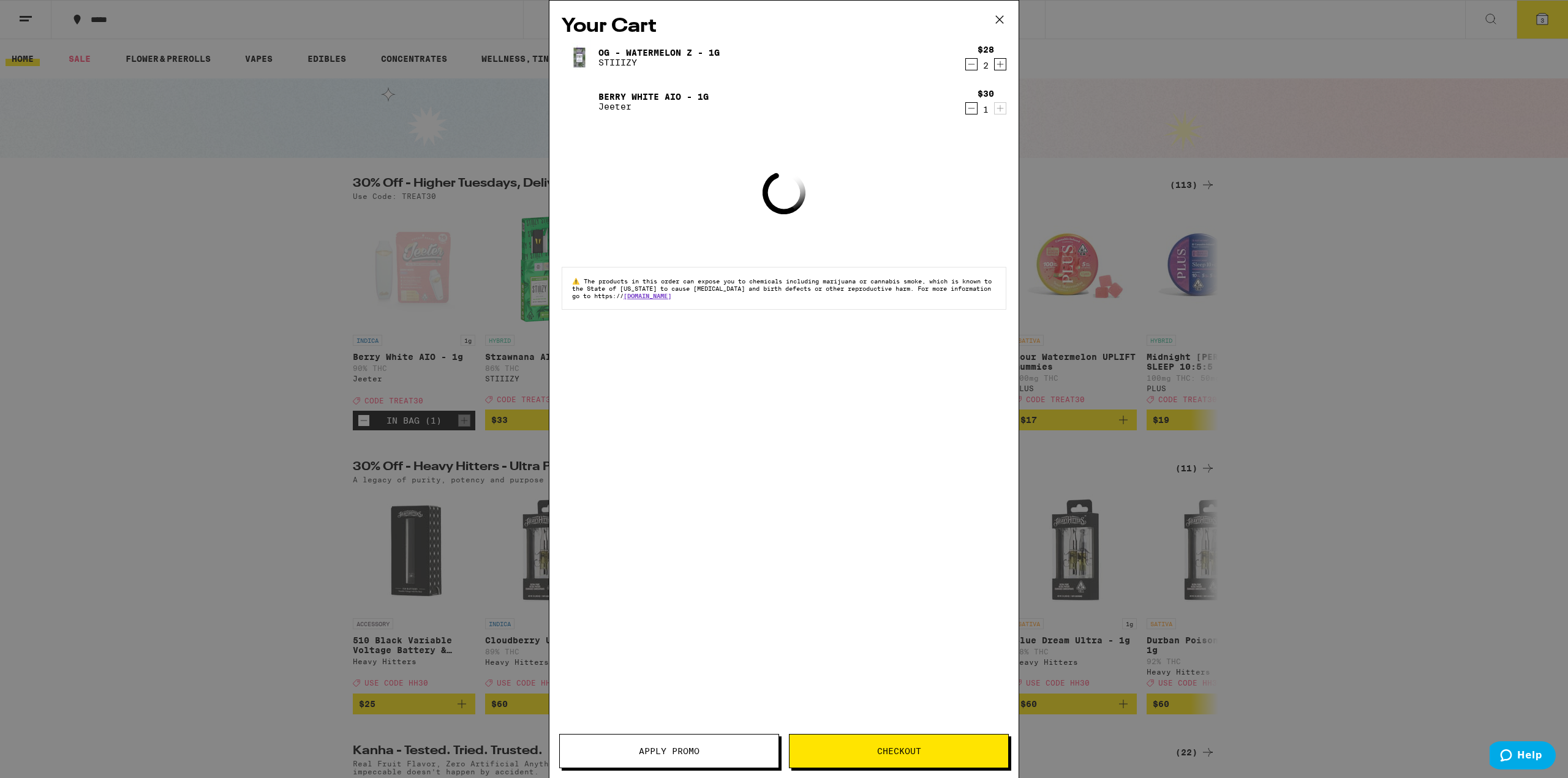
click at [969, 67] on icon "Decrement" at bounding box center [971, 64] width 11 height 14
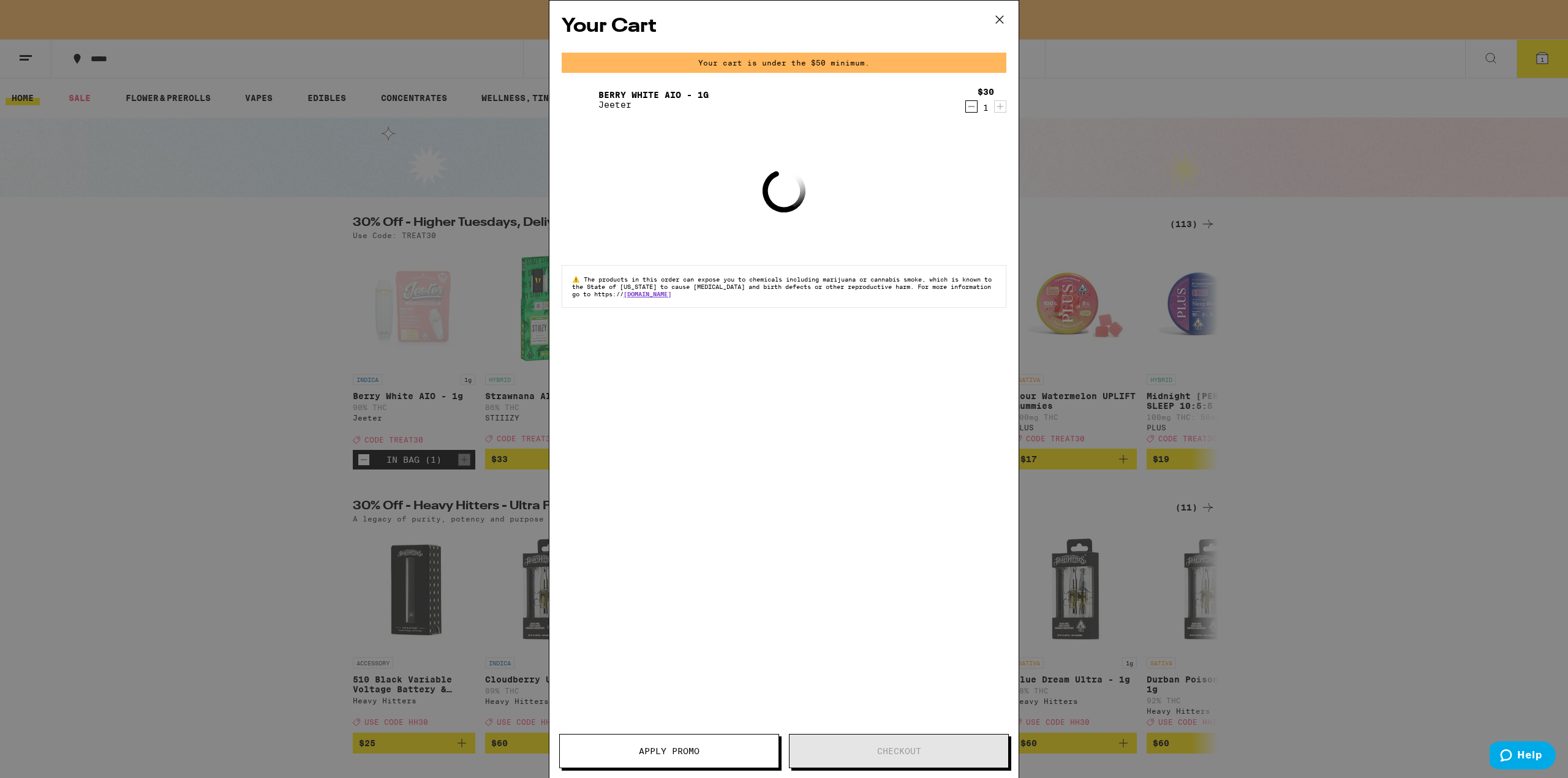
click at [969, 67] on div "Your cart is under the $50 minimum." at bounding box center [784, 62] width 445 height 20
click at [965, 99] on div "$30 1" at bounding box center [982, 100] width 46 height 26
click at [967, 105] on icon "Decrement" at bounding box center [971, 107] width 11 height 14
